Goal: Task Accomplishment & Management: Manage account settings

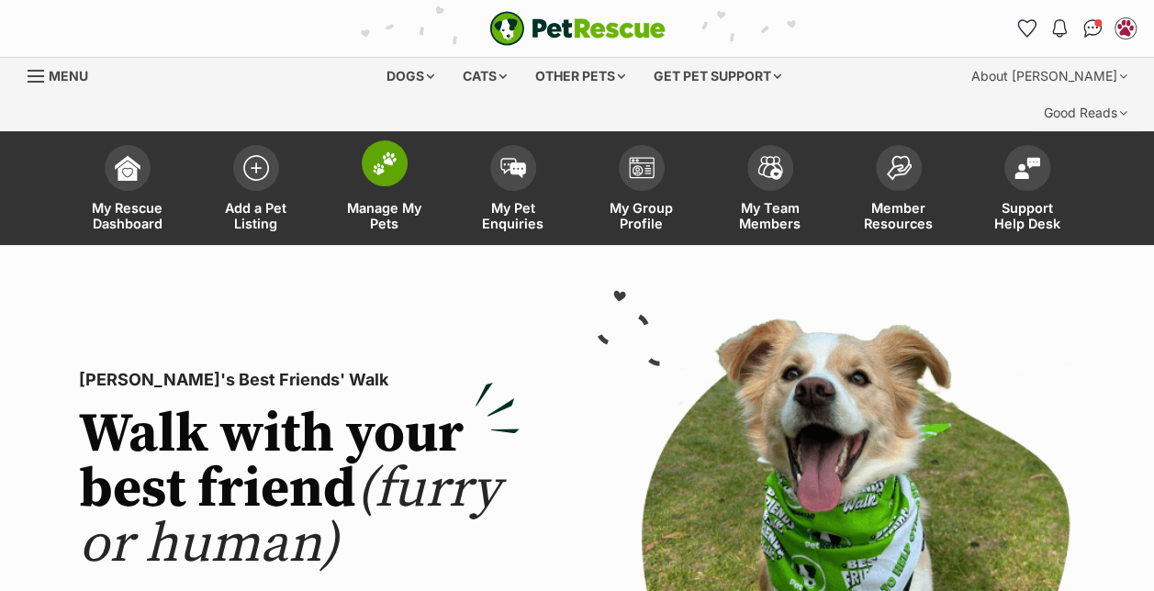
click at [394, 200] on span "Manage My Pets" at bounding box center [384, 215] width 83 height 31
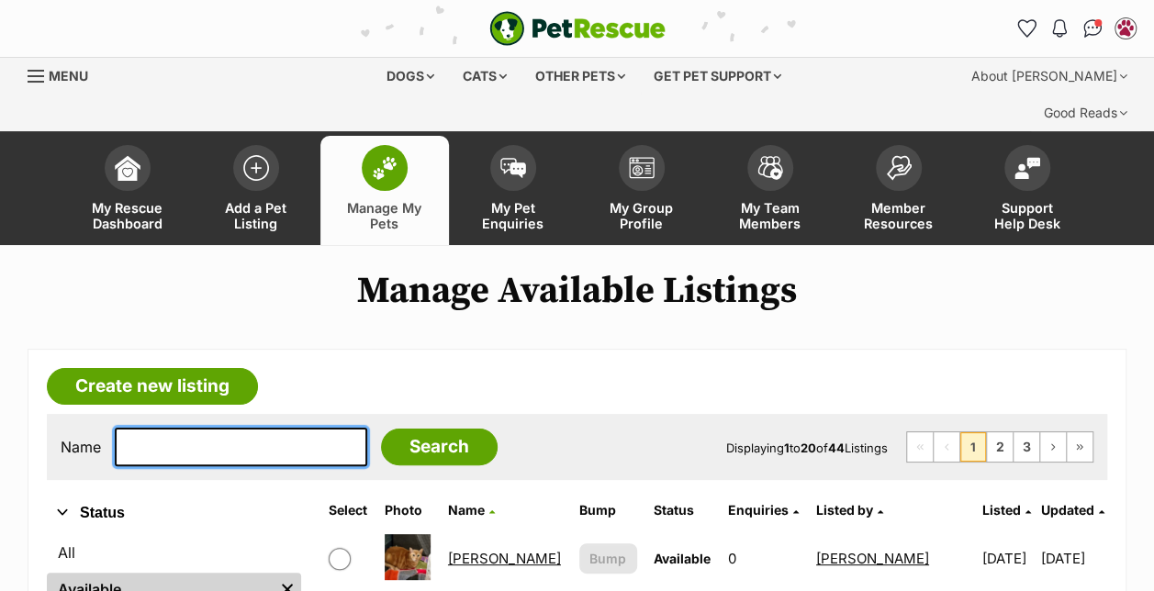
click at [174, 428] on input "text" at bounding box center [241, 447] width 253 height 39
type input "ducky"
click at [381, 429] on input "Search" at bounding box center [439, 447] width 117 height 37
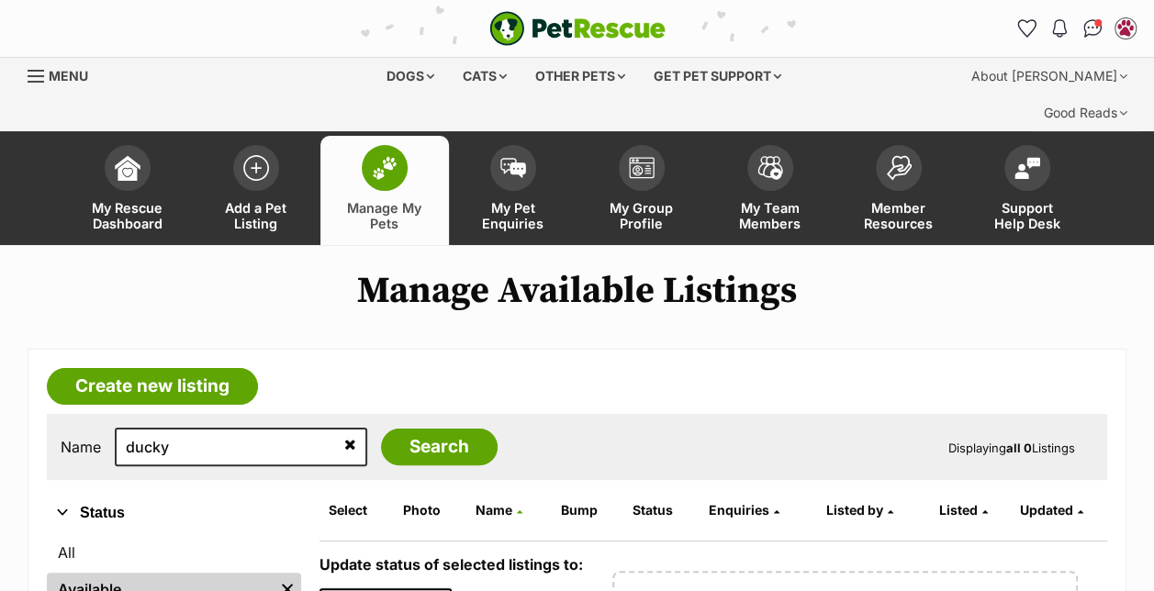
scroll to position [174, 0]
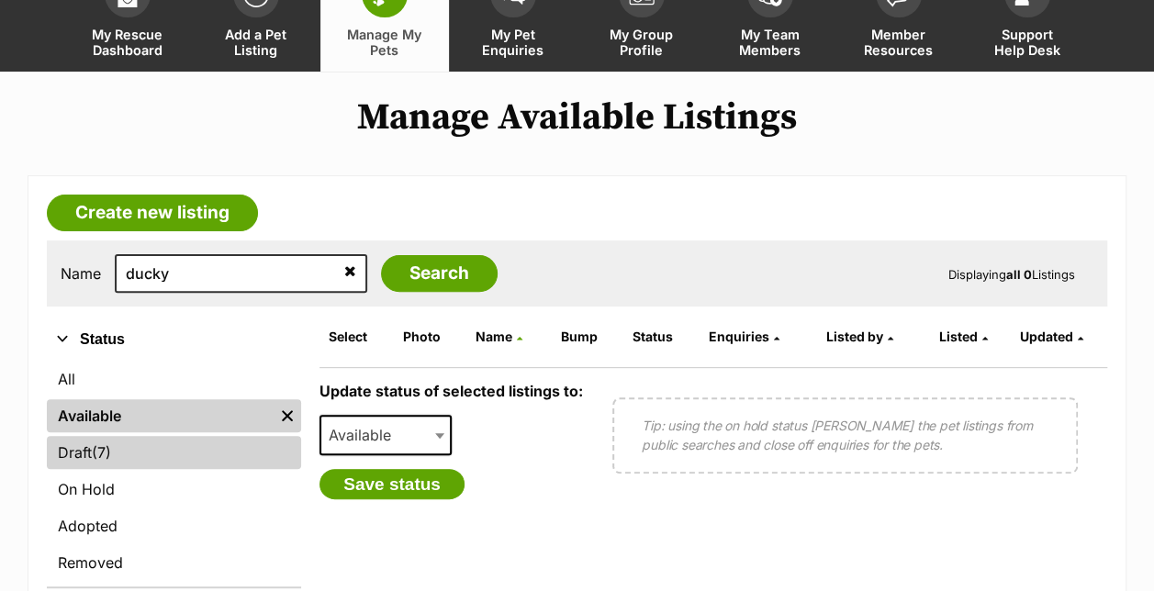
click at [141, 436] on link "Draft (7) Items" at bounding box center [174, 452] width 254 height 33
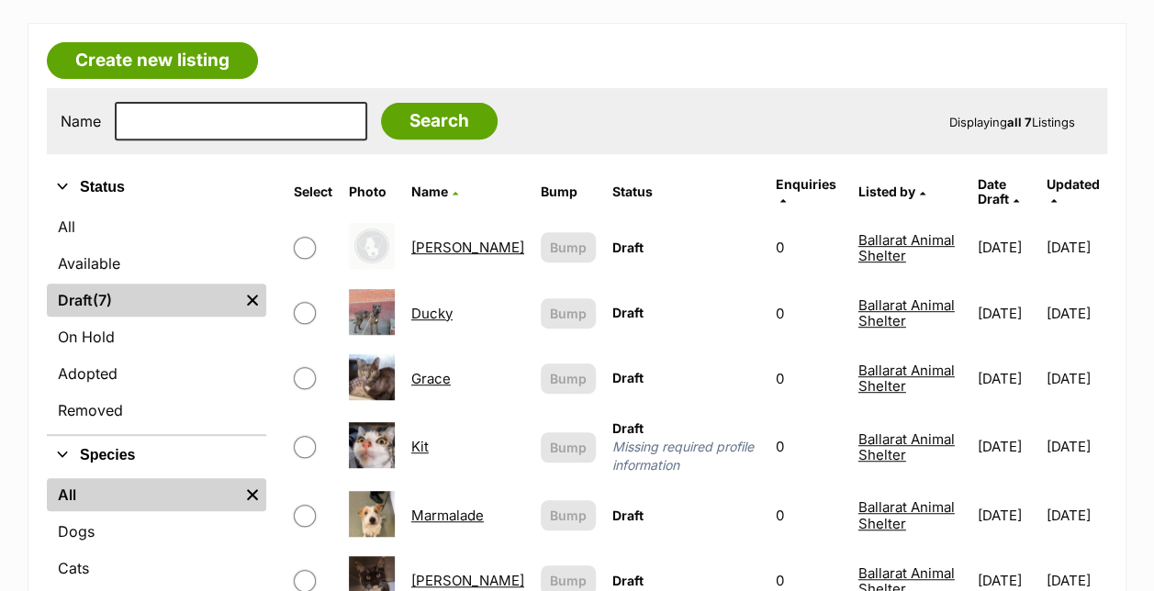
scroll to position [327, 0]
click at [432, 304] on link "Ducky" at bounding box center [431, 312] width 41 height 17
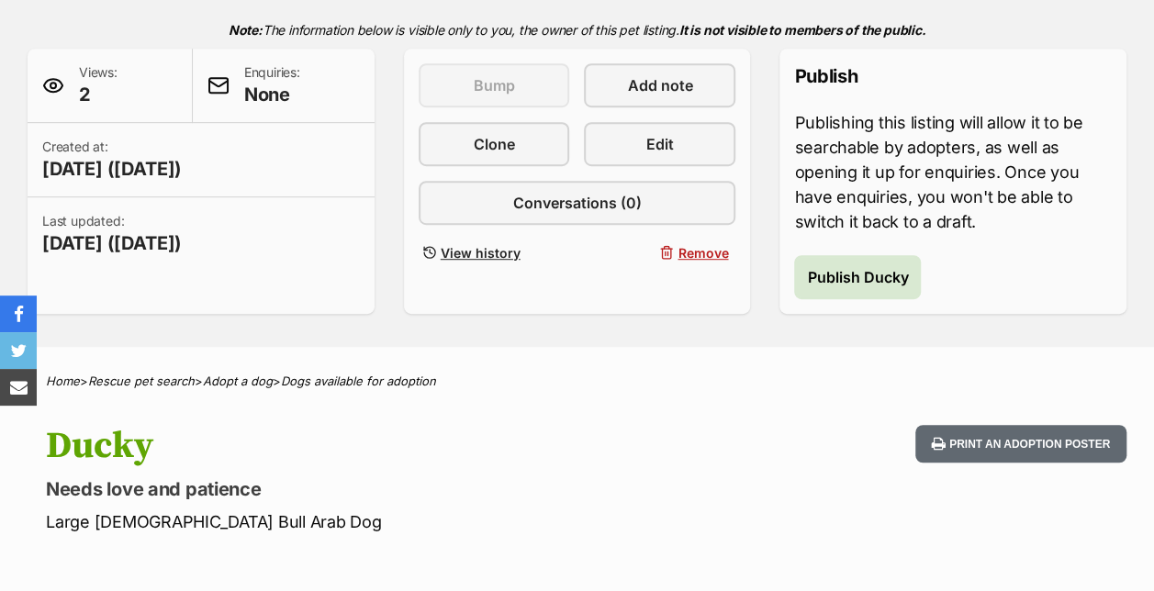
scroll to position [438, 0]
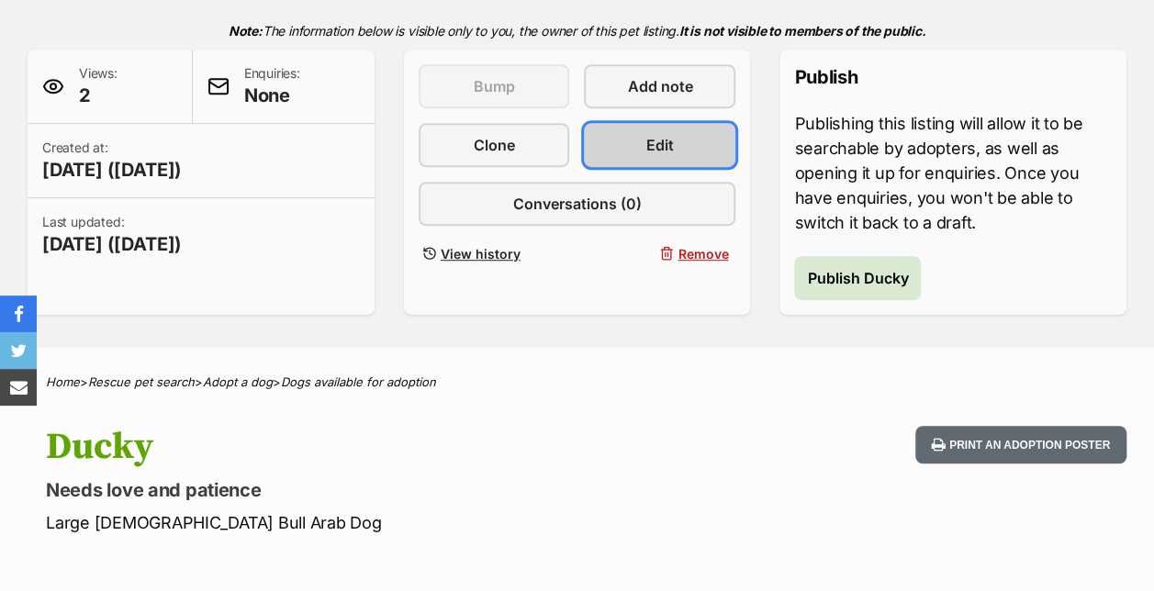
click at [652, 129] on link "Edit" at bounding box center [660, 145] width 152 height 44
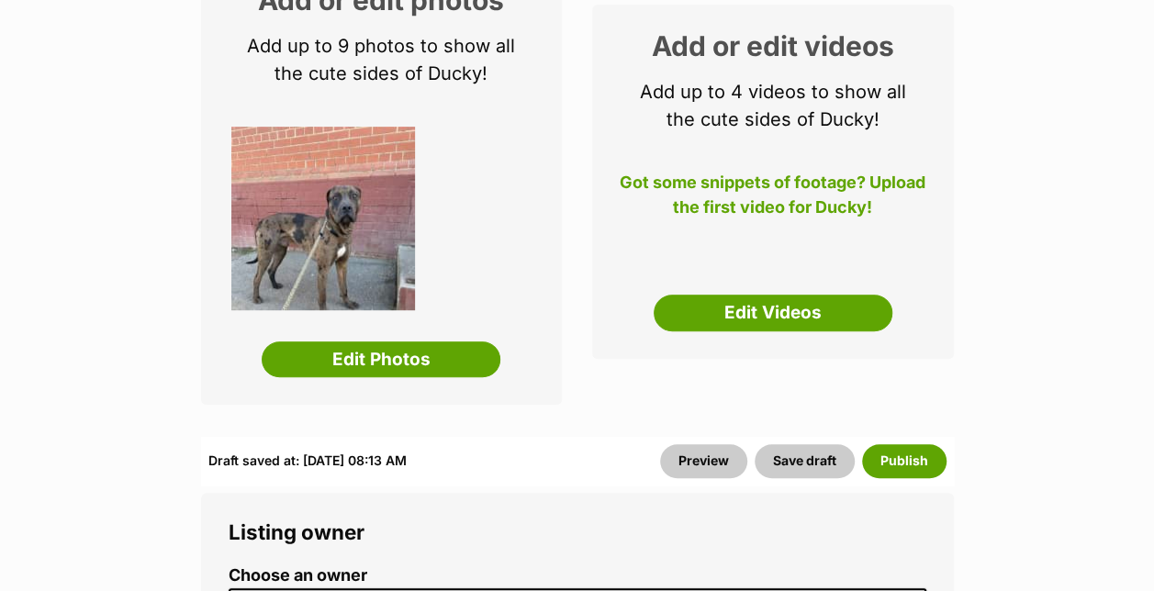
scroll to position [389, 0]
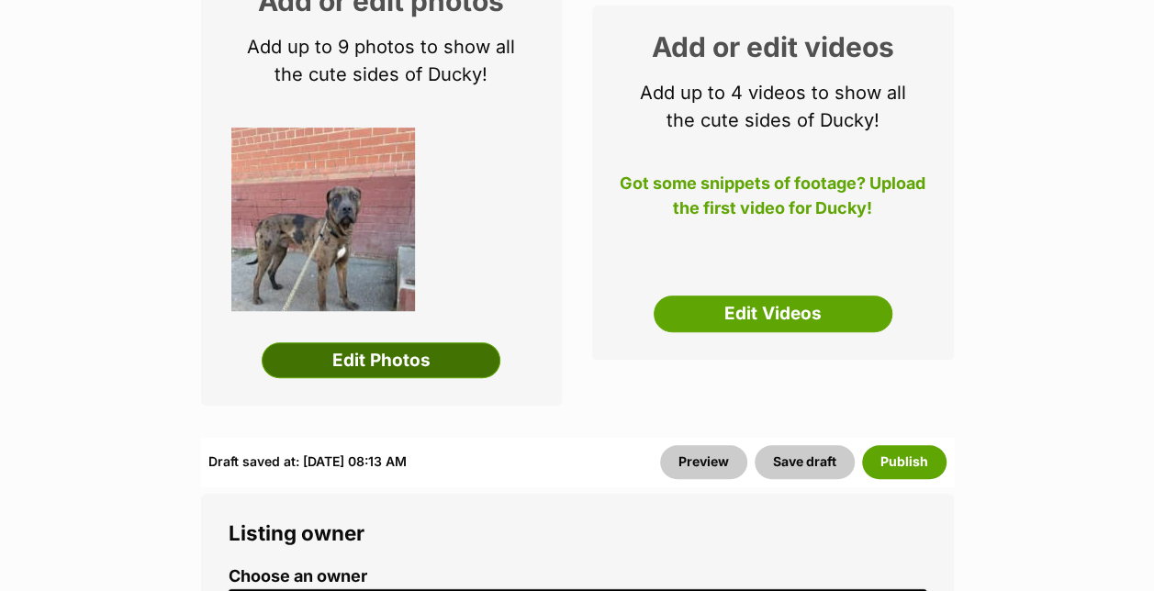
click at [404, 343] on link "Edit Photos" at bounding box center [381, 361] width 239 height 37
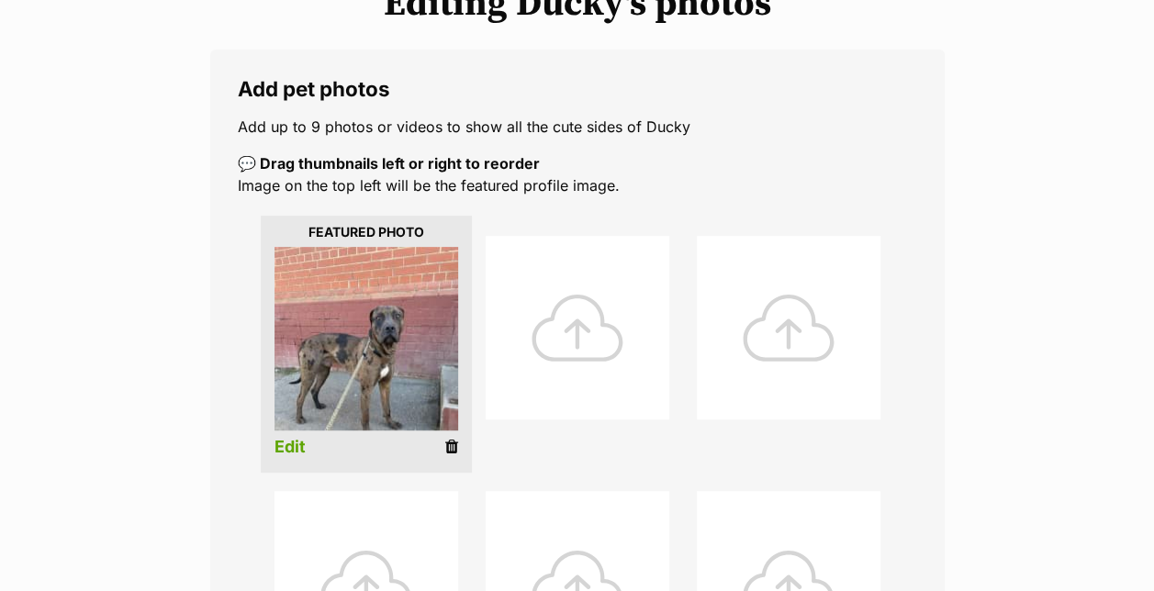
scroll to position [300, 0]
click at [454, 438] on icon at bounding box center [451, 446] width 13 height 17
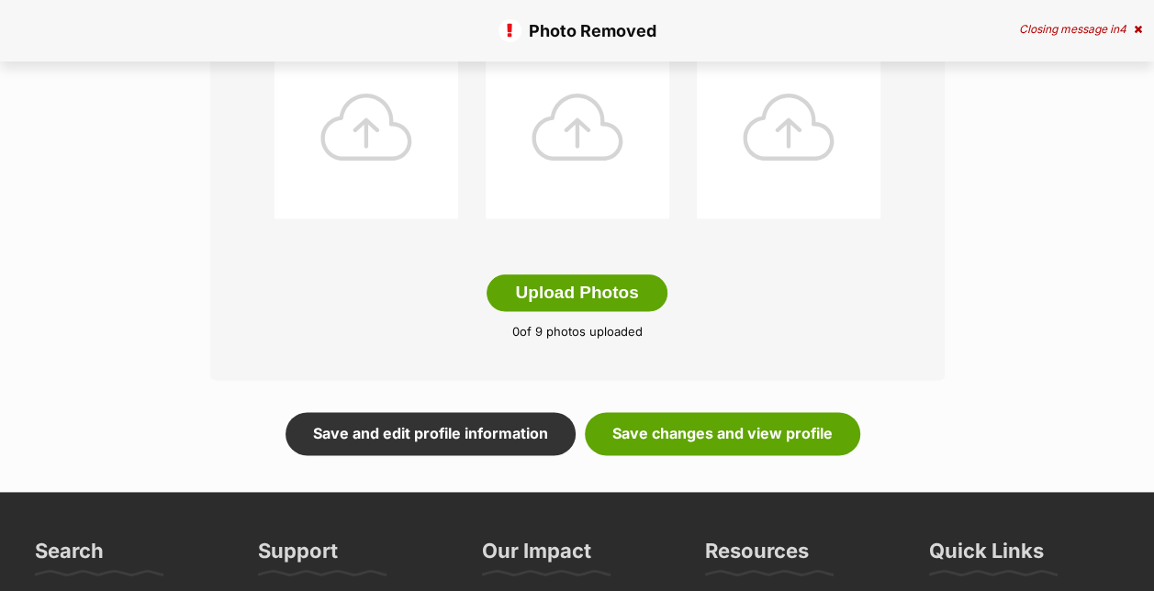
scroll to position [1028, 0]
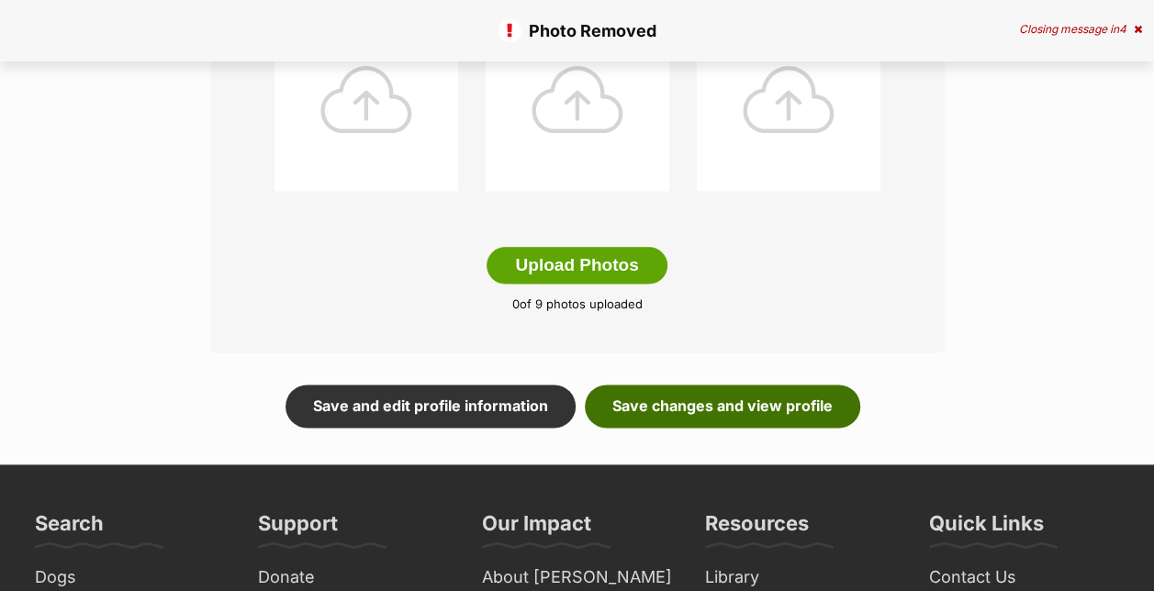
click at [722, 385] on link "Save changes and view profile" at bounding box center [723, 406] width 276 height 42
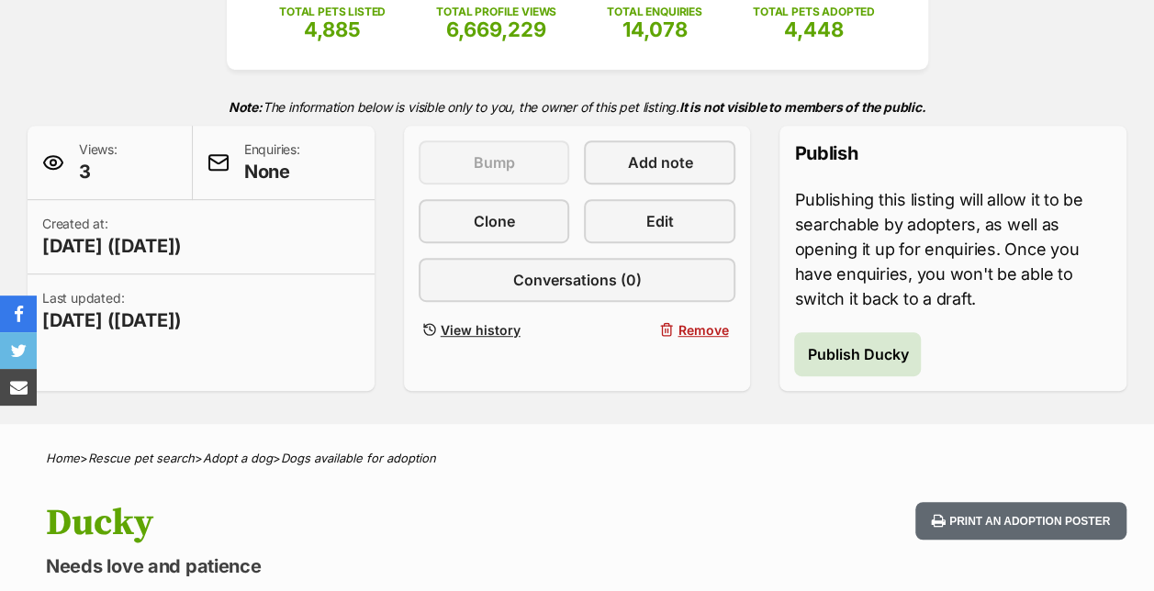
scroll to position [361, 0]
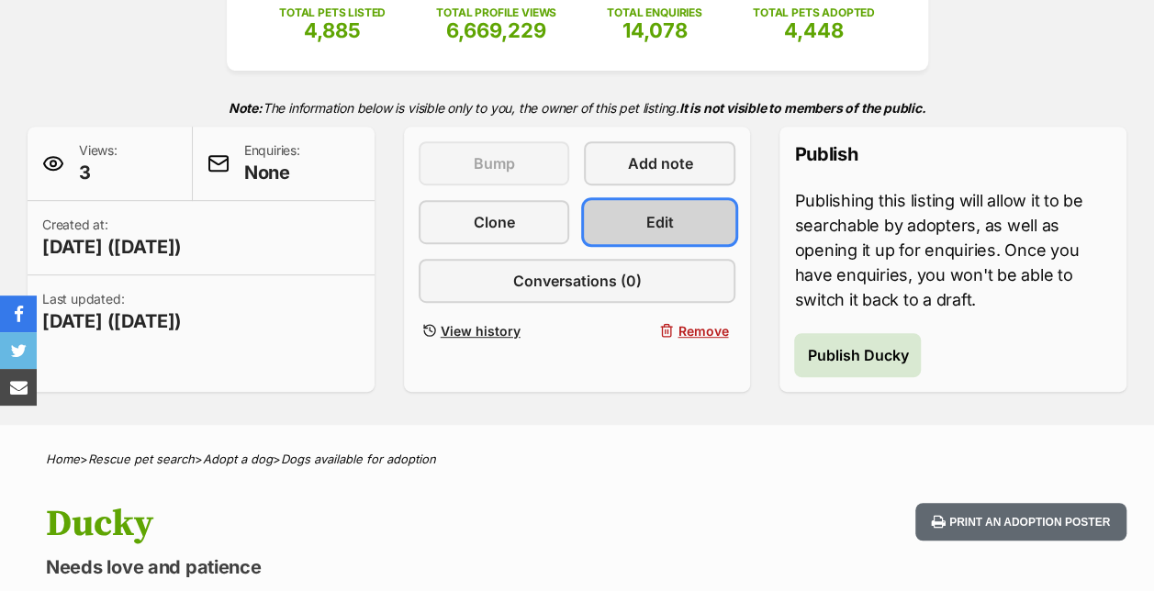
click at [637, 204] on link "Edit" at bounding box center [660, 222] width 152 height 44
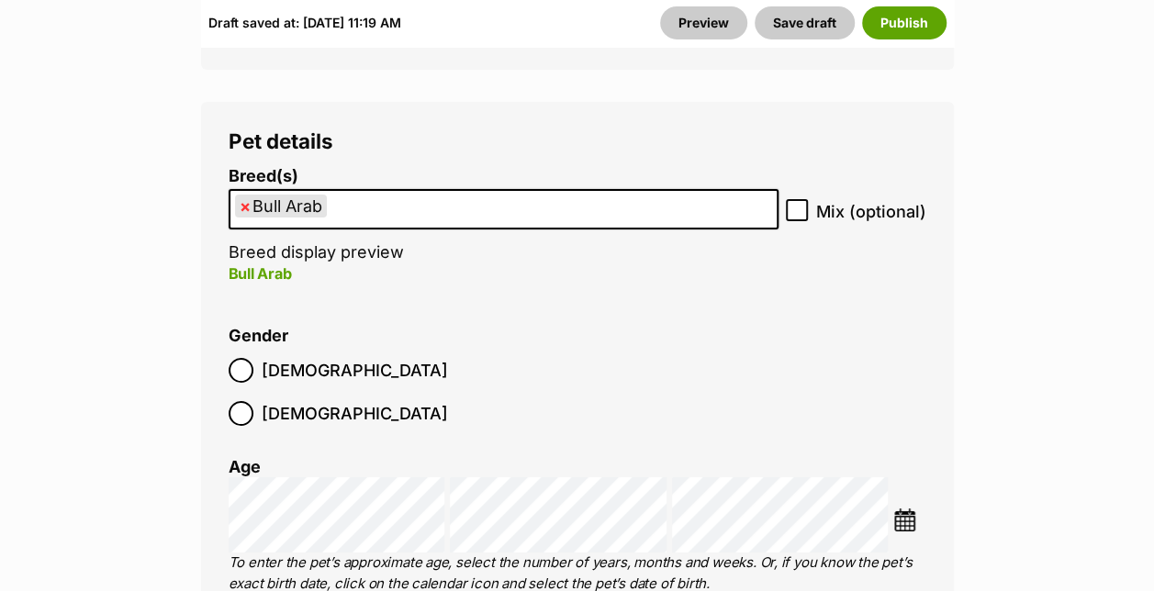
scroll to position [3060, 0]
click at [367, 192] on ul "× Bull Arab" at bounding box center [504, 211] width 546 height 38
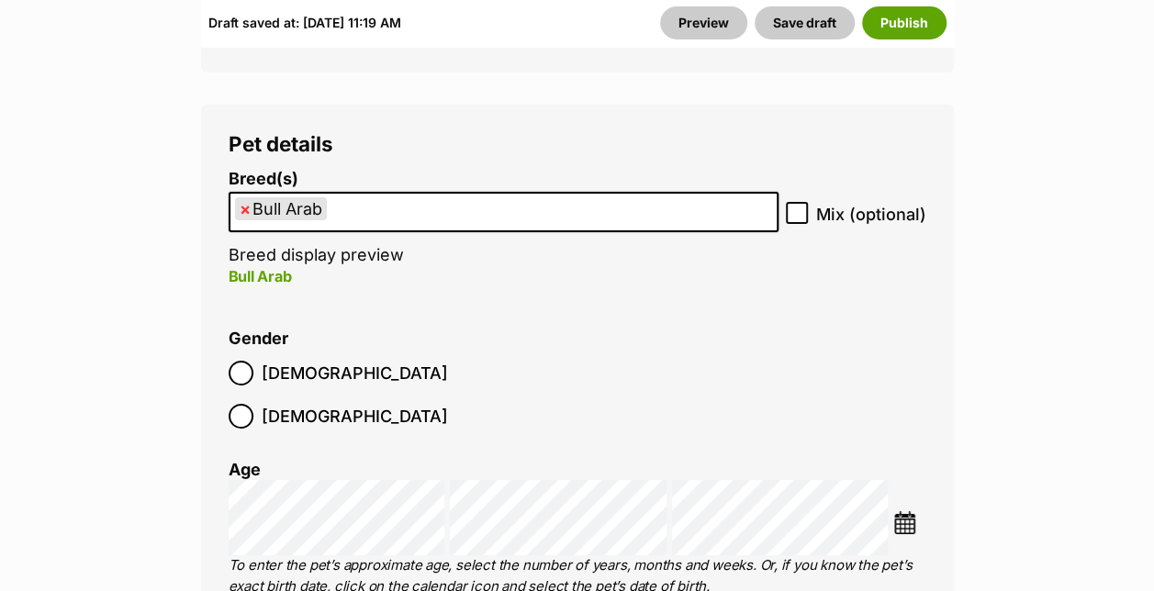
scroll to position [3059, 0]
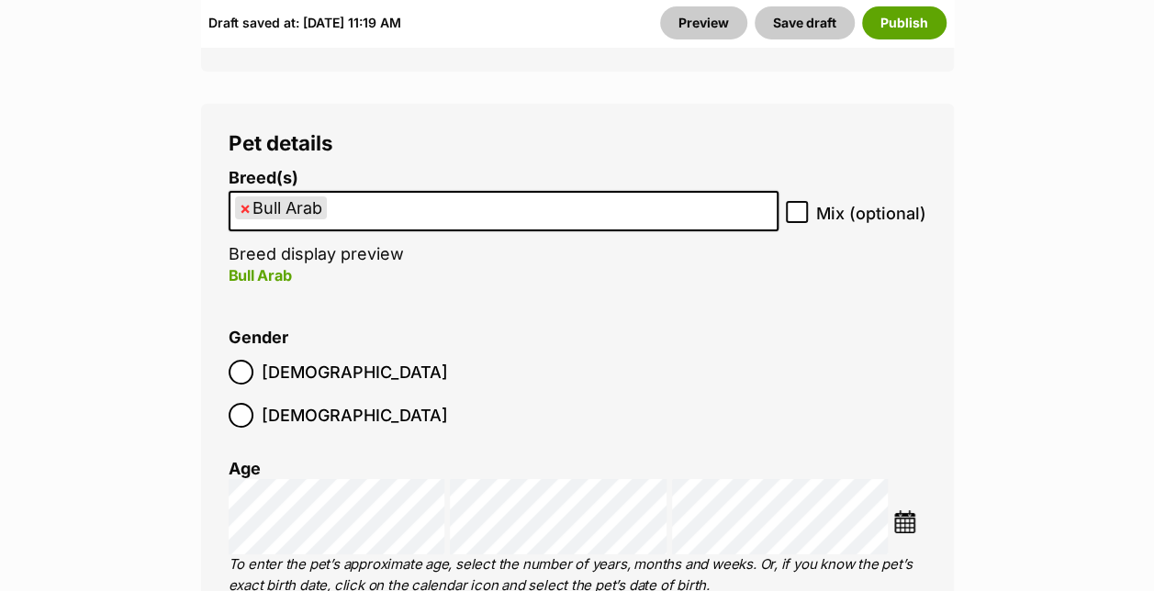
drag, startPoint x: 360, startPoint y: 167, endPoint x: 177, endPoint y: 206, distance: 186.8
click at [424, 193] on ul "× Bull Arab" at bounding box center [504, 212] width 546 height 38
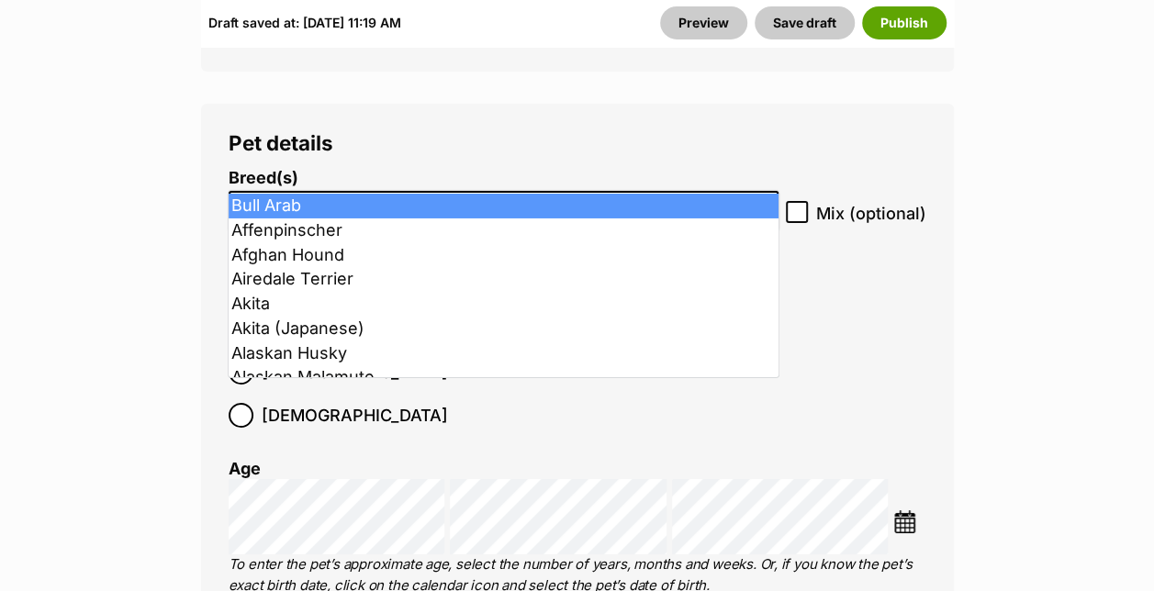
select select
type input "Bull Arab"
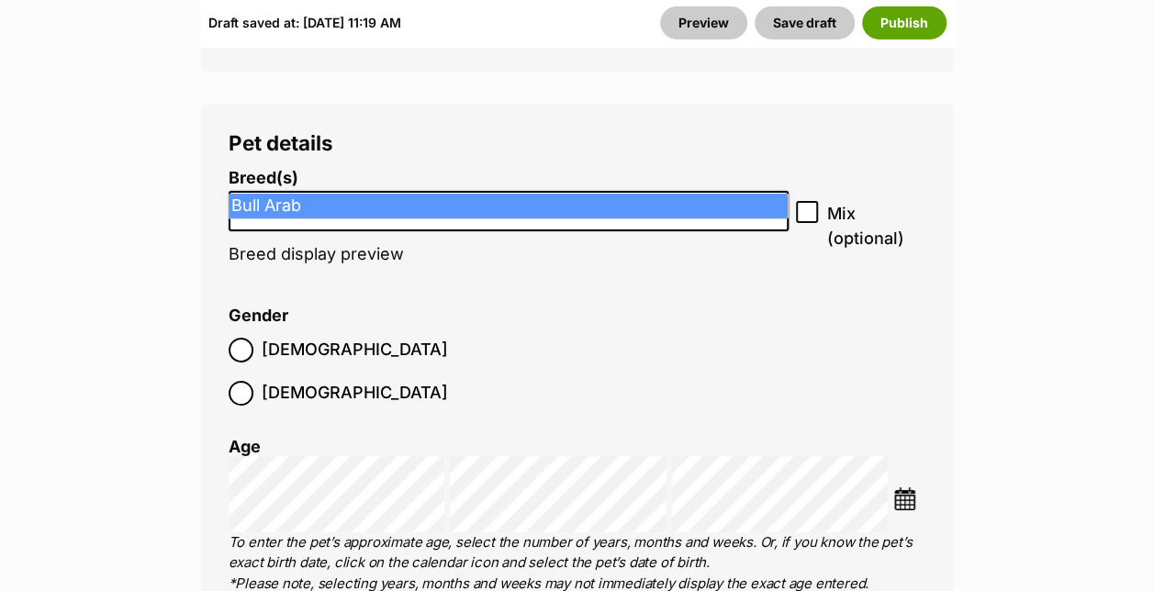
click at [424, 197] on input "Bull Arab" at bounding box center [509, 206] width 548 height 19
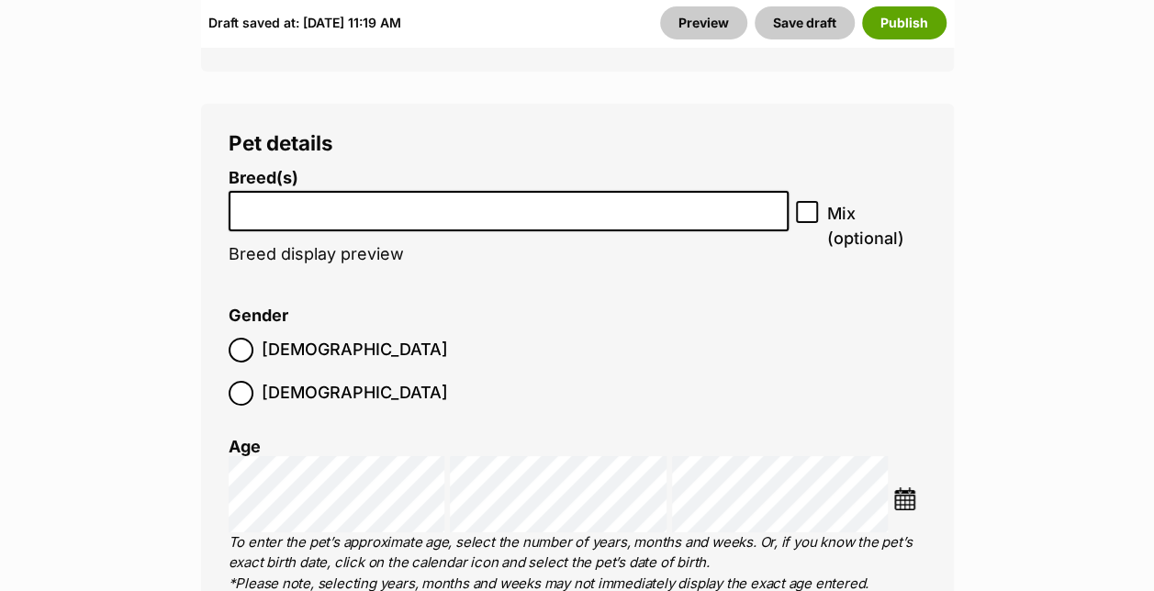
click at [424, 197] on input "search" at bounding box center [509, 206] width 548 height 19
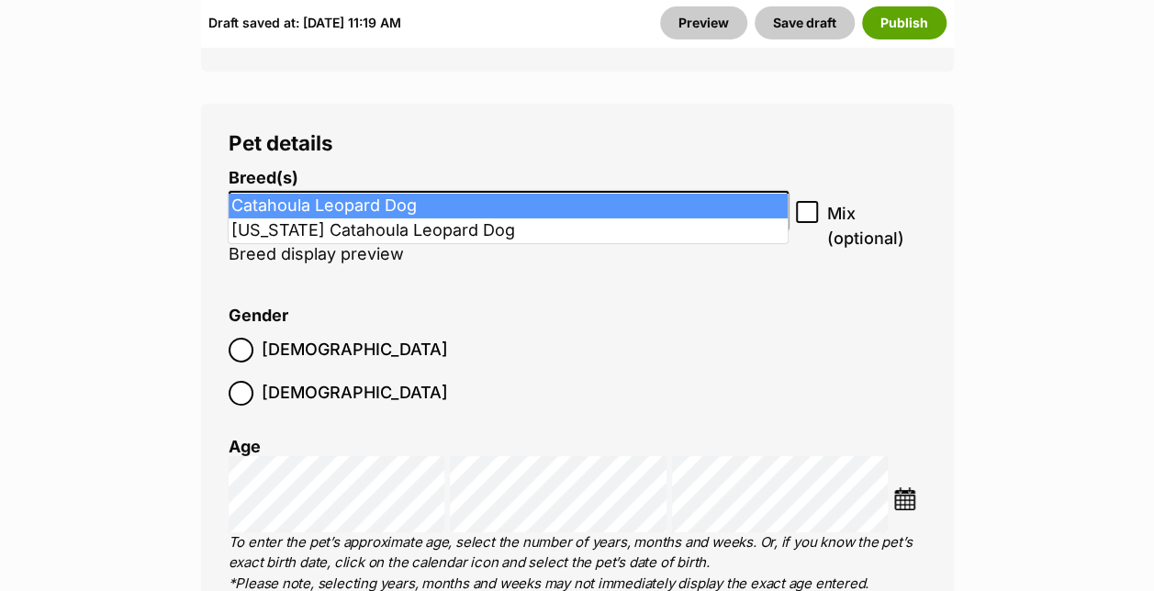
type input "Cata"
select select "251990"
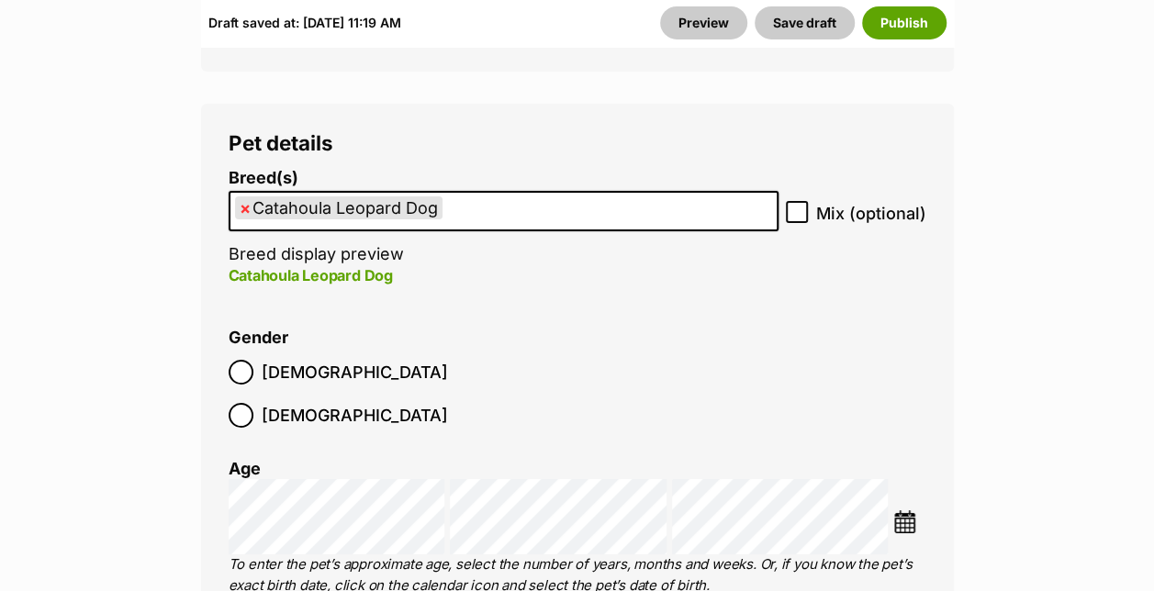
click at [483, 193] on ul "× Catahoula Leopard Dog" at bounding box center [504, 212] width 546 height 38
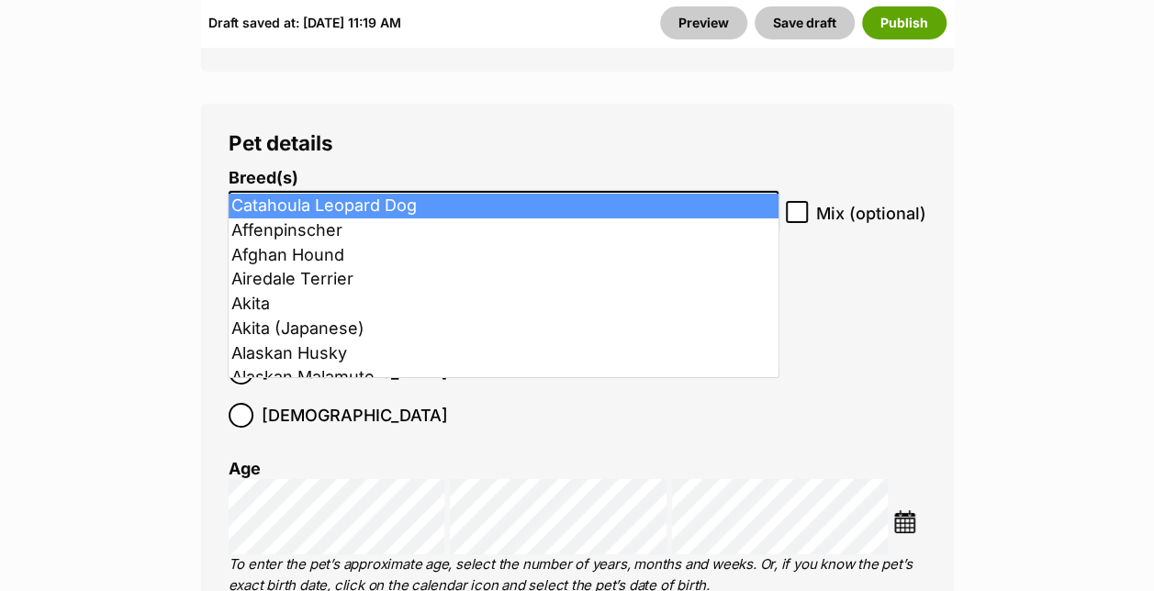
type input "X"
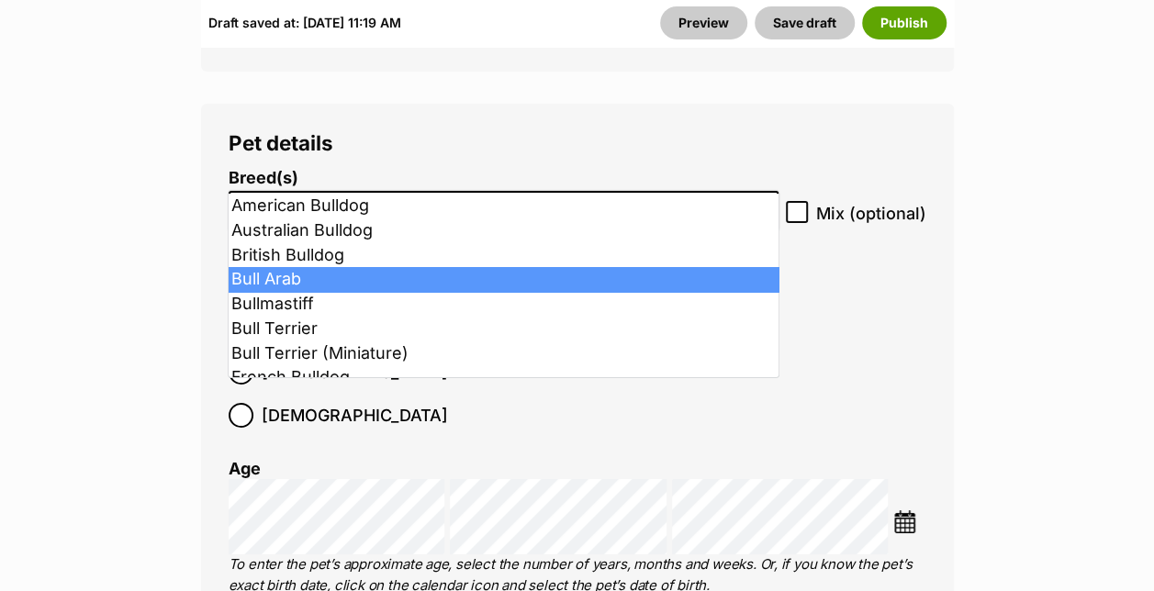
type input "Bull"
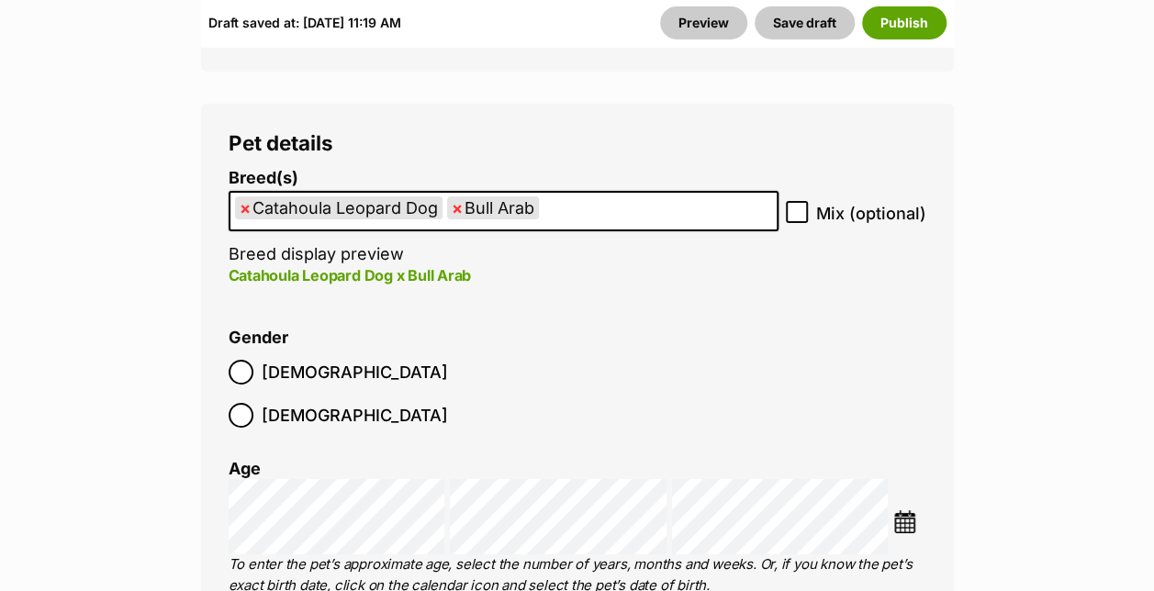
drag, startPoint x: 439, startPoint y: 173, endPoint x: 309, endPoint y: 186, distance: 131.0
click at [309, 193] on ul "× Catahoula Leopard Dog × Bull Arab" at bounding box center [504, 212] width 546 height 38
click at [397, 131] on legend "Pet details" at bounding box center [578, 143] width 698 height 24
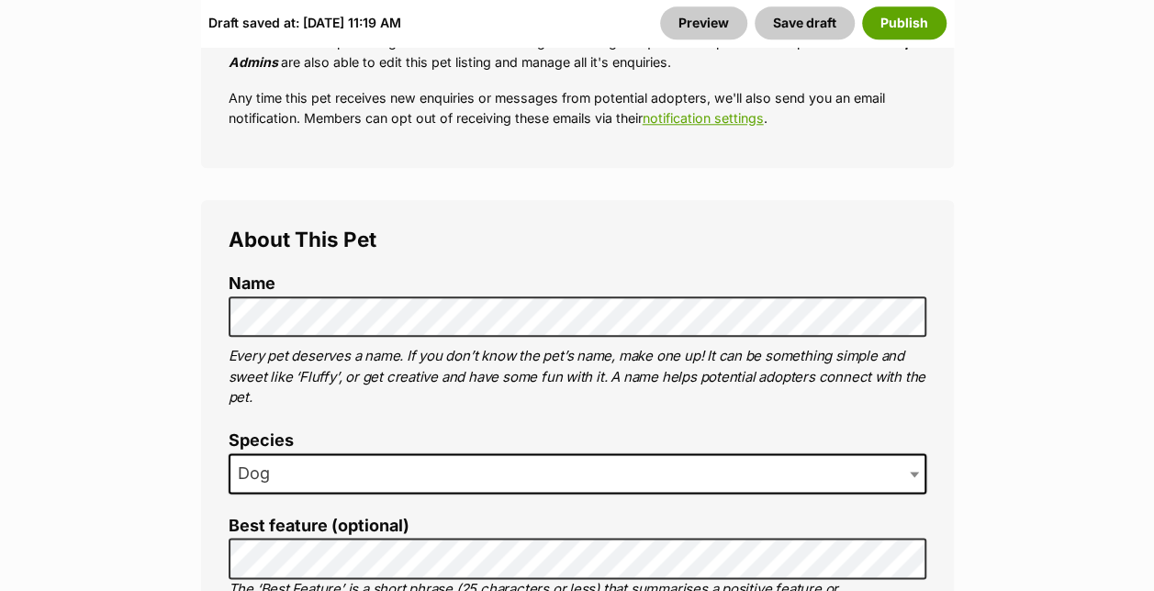
scroll to position [163, 0]
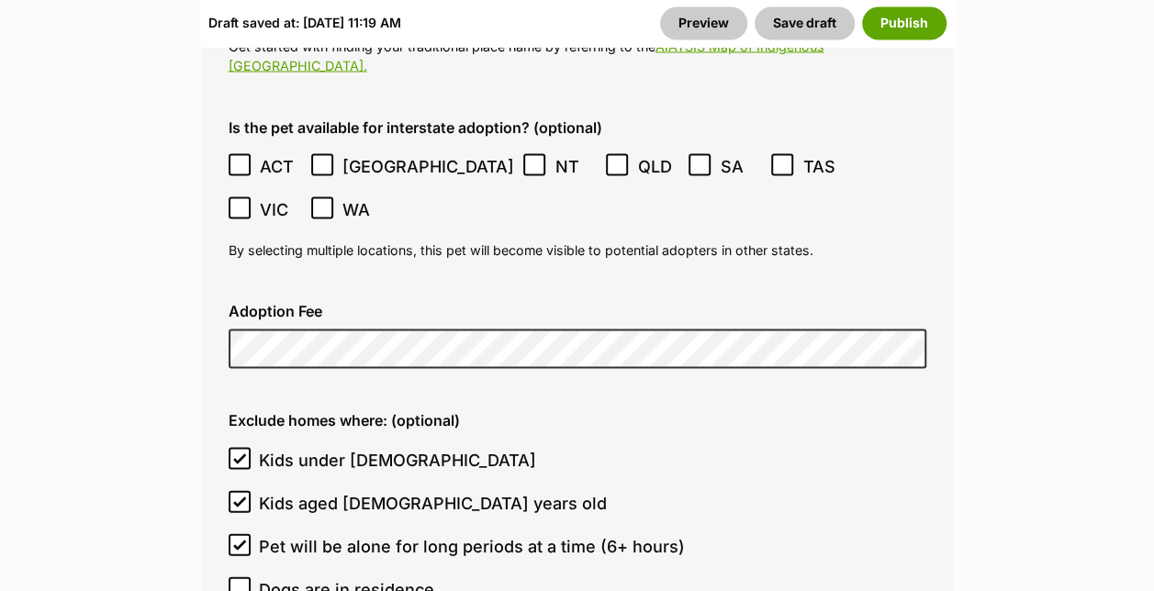
scroll to position [5344, 0]
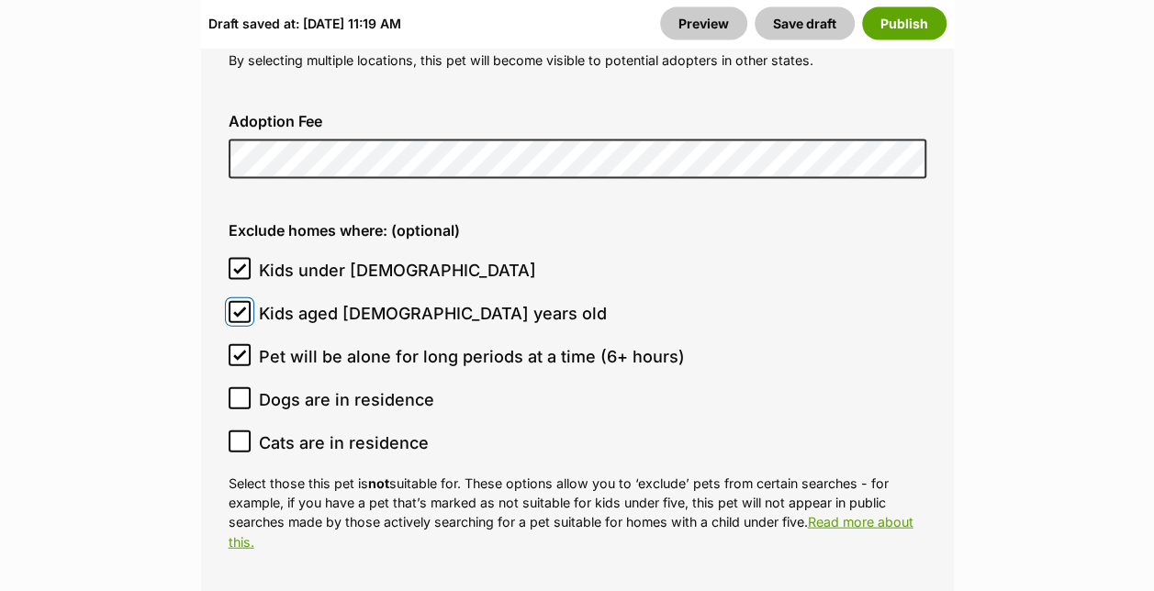
click at [245, 301] on input "Kids aged [DEMOGRAPHIC_DATA] years old" at bounding box center [240, 312] width 22 height 22
checkbox input "false"
click at [245, 258] on input "Kids under [DEMOGRAPHIC_DATA]" at bounding box center [240, 269] width 22 height 22
checkbox input "false"
click at [285, 344] on span "Pet will be alone for long periods at a time (6+ hours)" at bounding box center [472, 356] width 426 height 25
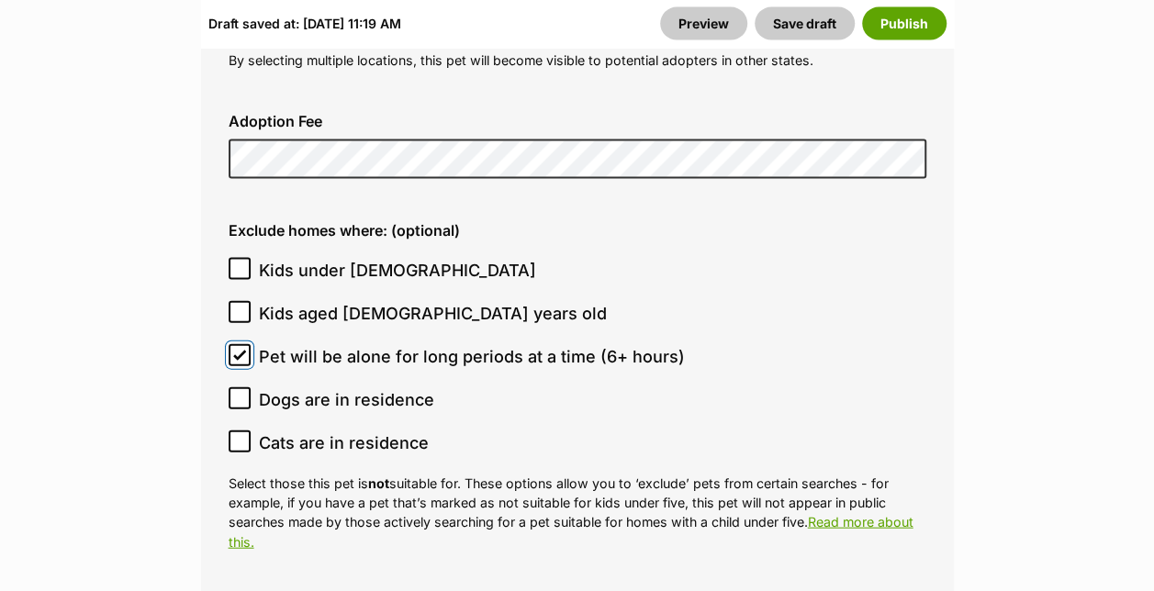
click at [251, 344] on input "Pet will be alone for long periods at a time (6+ hours)" at bounding box center [240, 355] width 22 height 22
checkbox input "false"
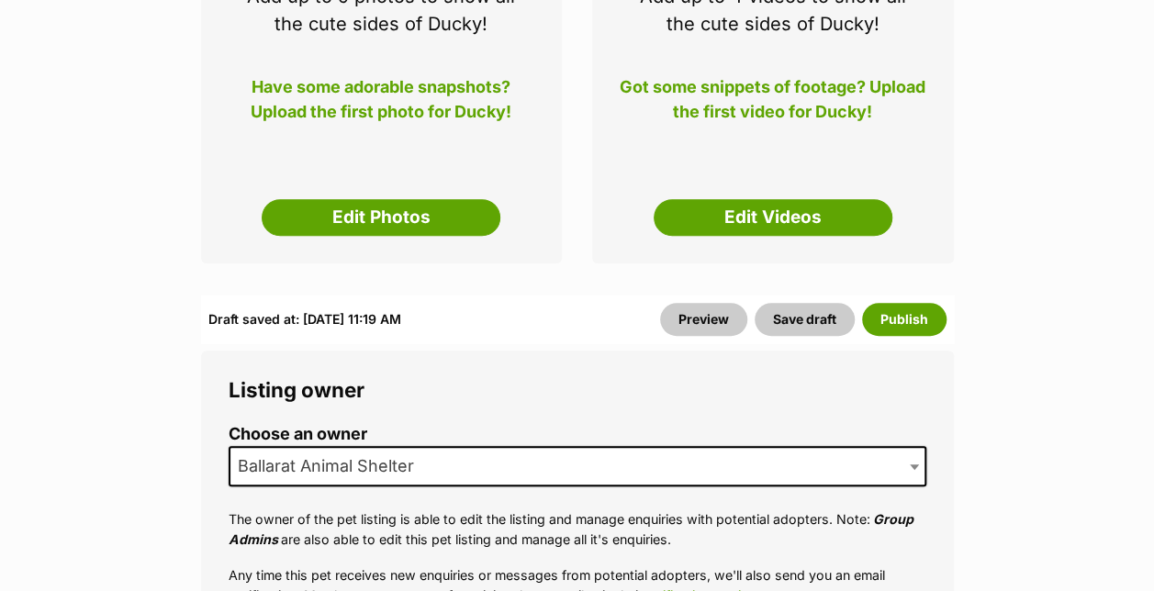
scroll to position [441, 0]
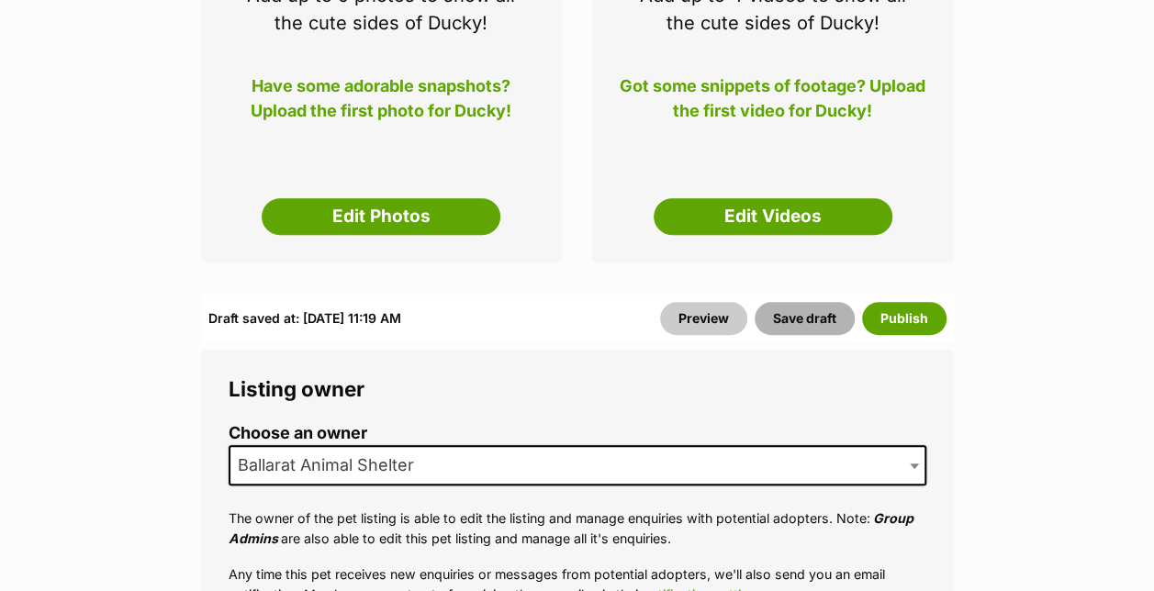
click at [815, 302] on button "Save draft" at bounding box center [805, 318] width 100 height 33
